Goal: Task Accomplishment & Management: Use online tool/utility

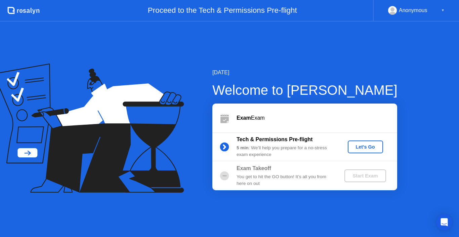
click at [361, 147] on div "Let's Go" at bounding box center [365, 146] width 30 height 5
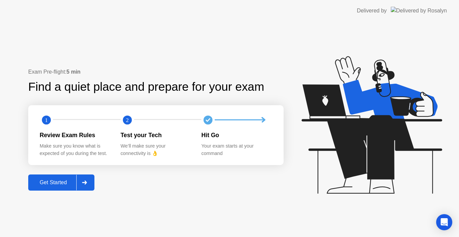
click at [60, 182] on div "Get Started" at bounding box center [53, 182] width 46 height 6
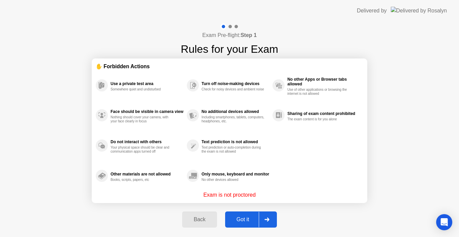
click at [241, 217] on div "Got it" at bounding box center [243, 219] width 32 height 6
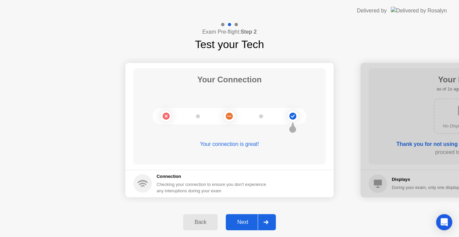
click at [244, 221] on div "Next" at bounding box center [243, 222] width 30 height 6
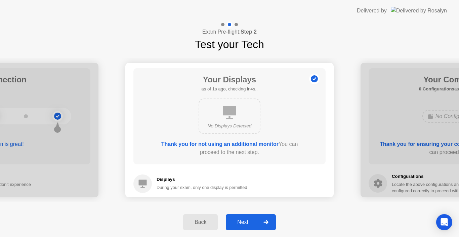
click at [244, 221] on div "Next" at bounding box center [243, 222] width 30 height 6
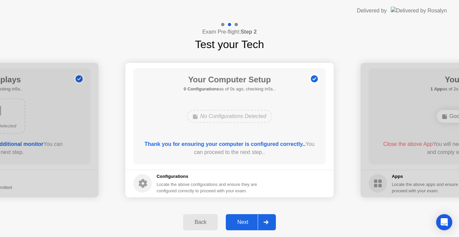
click at [244, 221] on div "Next" at bounding box center [243, 222] width 30 height 6
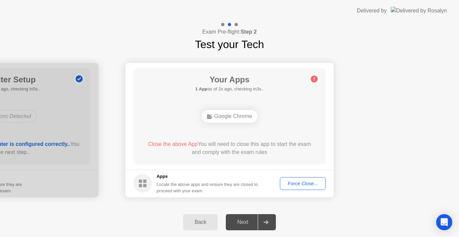
click at [299, 185] on div "Force Close..." at bounding box center [302, 183] width 41 height 5
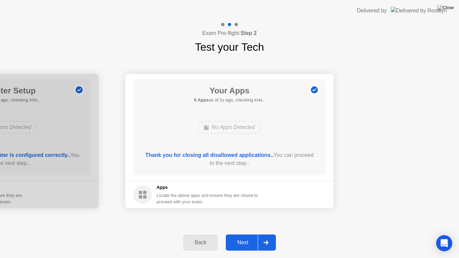
click at [239, 236] on button "Next" at bounding box center [251, 242] width 50 height 16
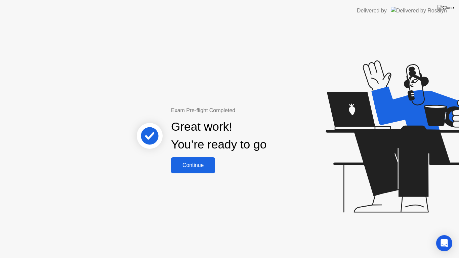
click at [205, 166] on div "Continue" at bounding box center [193, 165] width 40 height 6
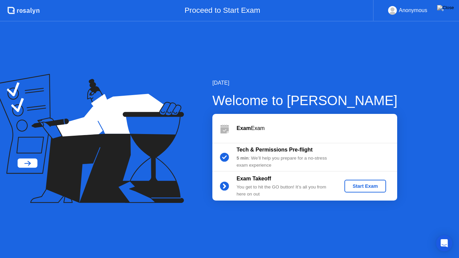
click at [357, 186] on div "Start Exam" at bounding box center [365, 185] width 36 height 5
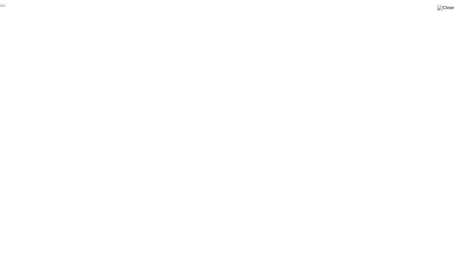
click div "End Proctoring Session"
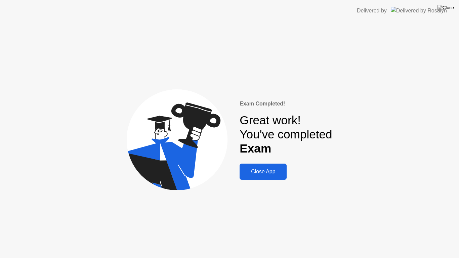
click at [271, 177] on button "Close App" at bounding box center [262, 172] width 47 height 16
